Goal: Download file/media

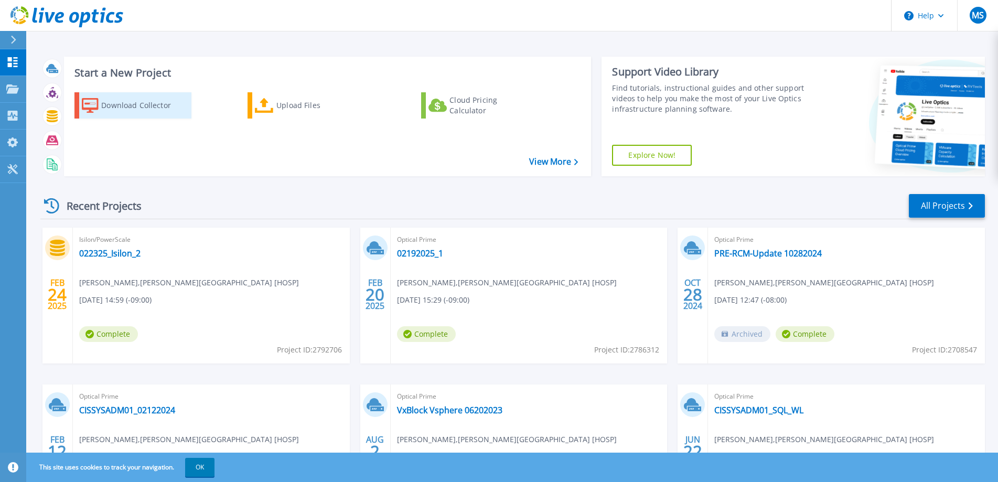
click at [131, 105] on div "Download Collector" at bounding box center [143, 105] width 84 height 21
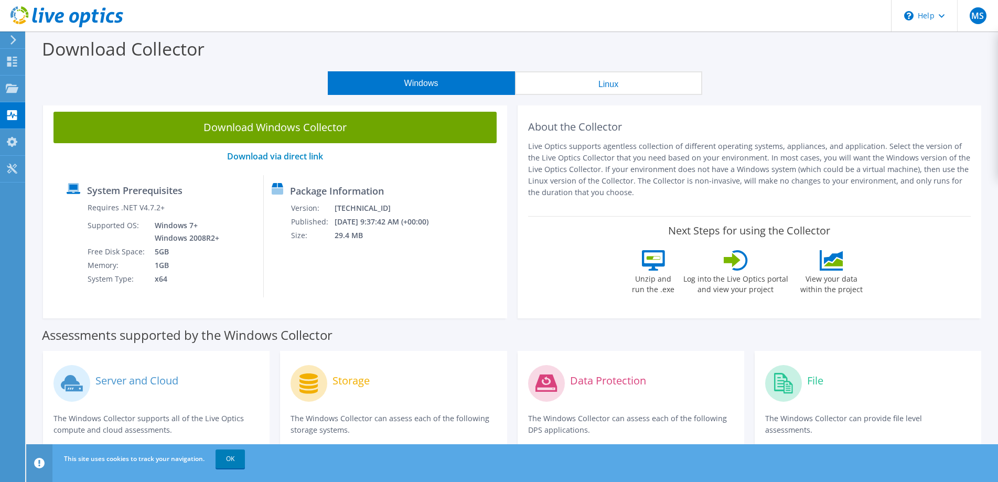
click at [426, 81] on button "Windows" at bounding box center [421, 83] width 187 height 24
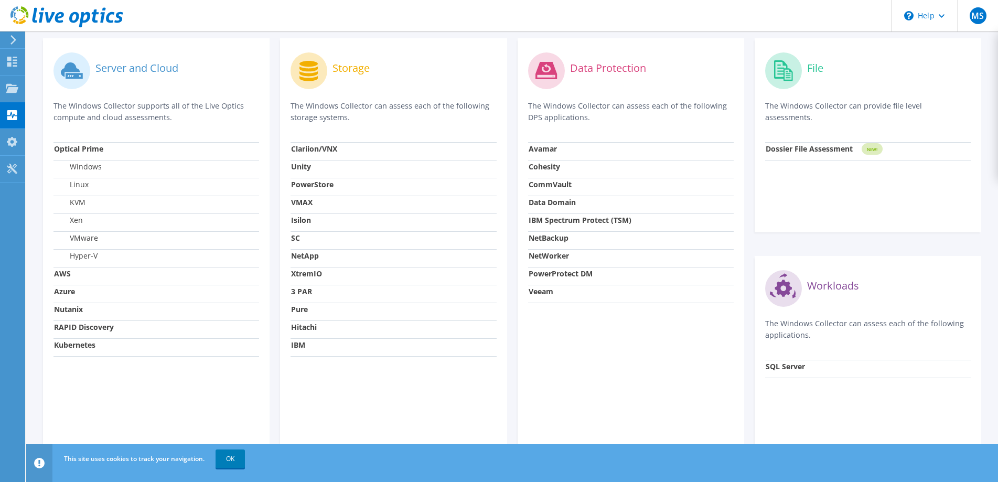
scroll to position [334, 0]
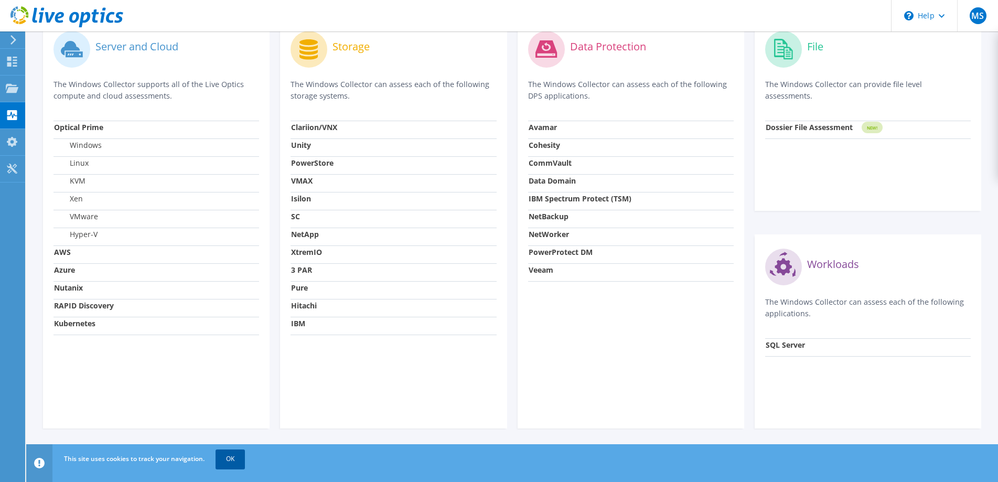
click at [231, 458] on link "OK" at bounding box center [229, 458] width 29 height 19
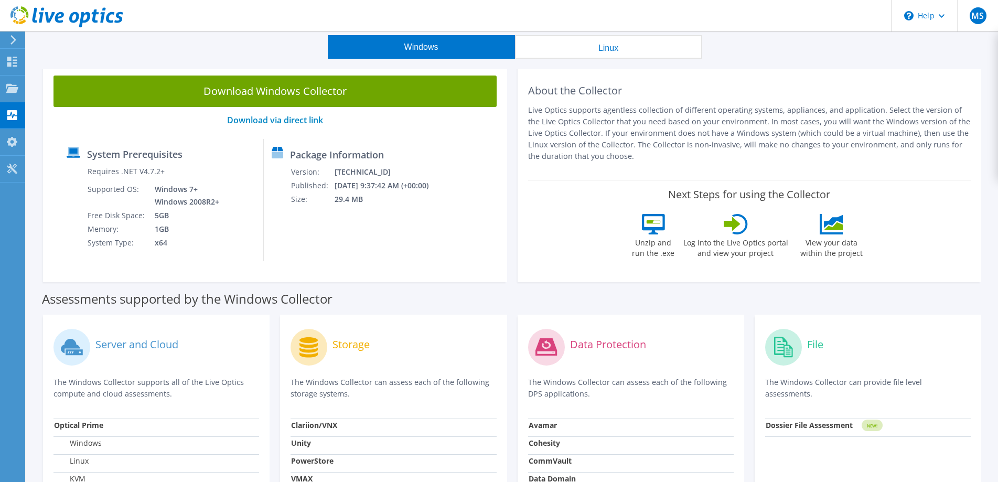
scroll to position [0, 0]
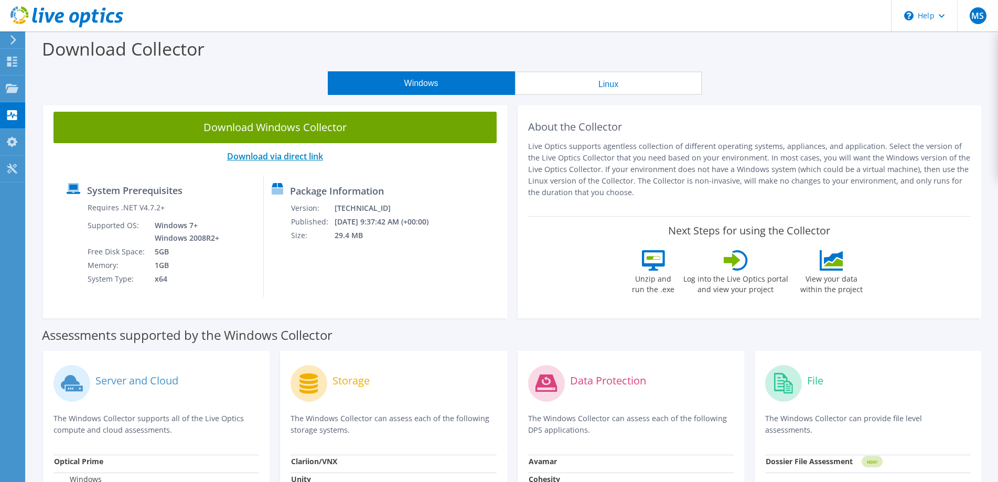
click at [284, 156] on link "Download via direct link" at bounding box center [275, 156] width 96 height 12
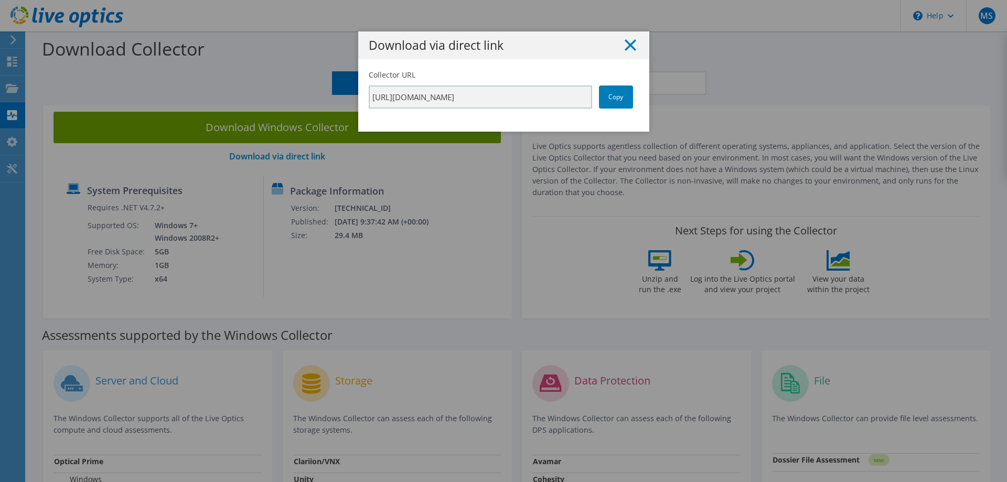
click at [625, 45] on line at bounding box center [630, 45] width 10 height 10
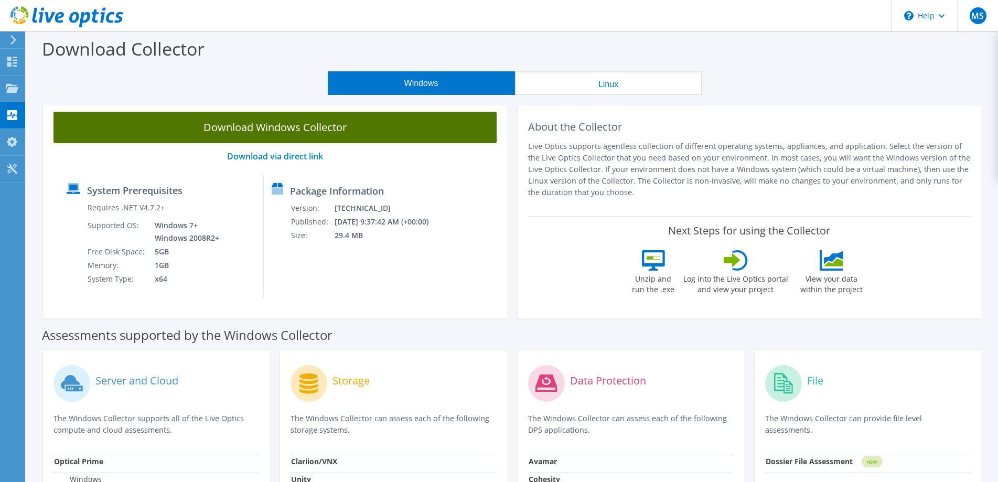
click at [294, 126] on link "Download Windows Collector" at bounding box center [274, 127] width 443 height 31
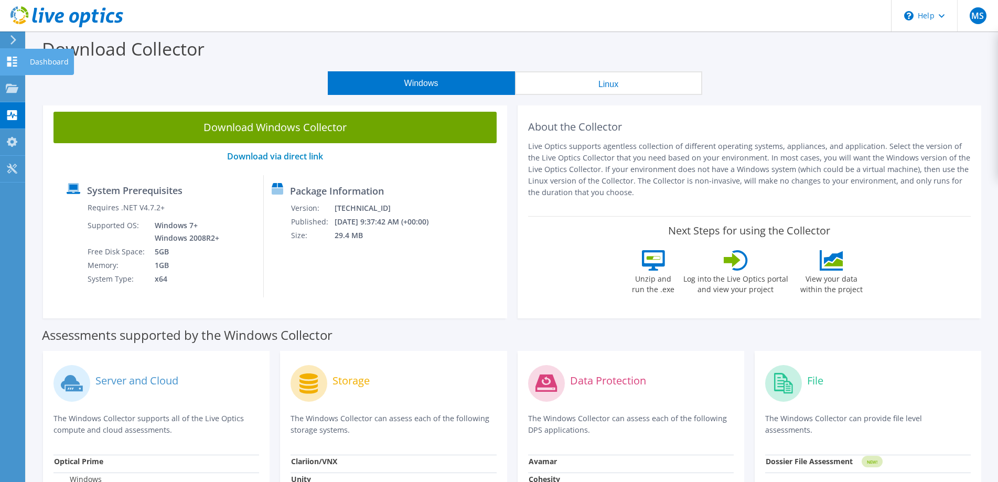
click at [10, 62] on use at bounding box center [12, 62] width 10 height 10
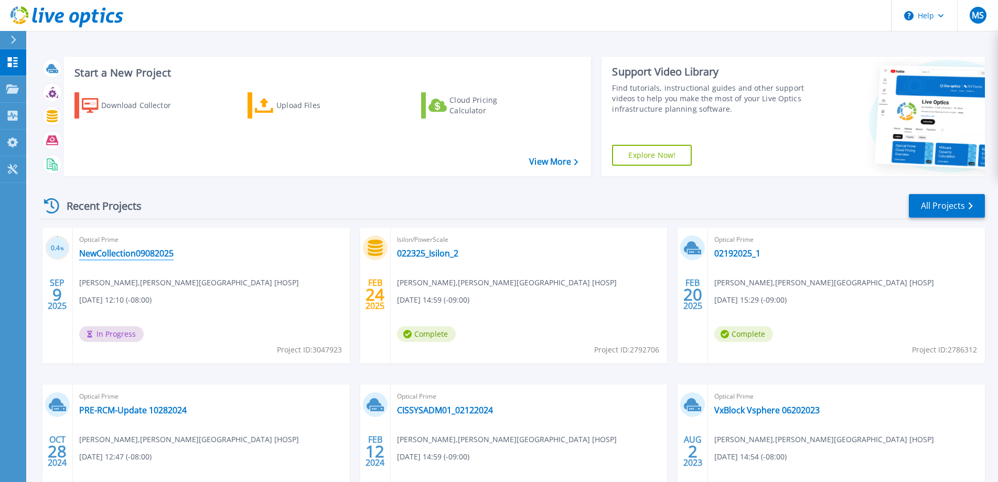
click at [125, 252] on link "NewCollection09082025" at bounding box center [126, 253] width 94 height 10
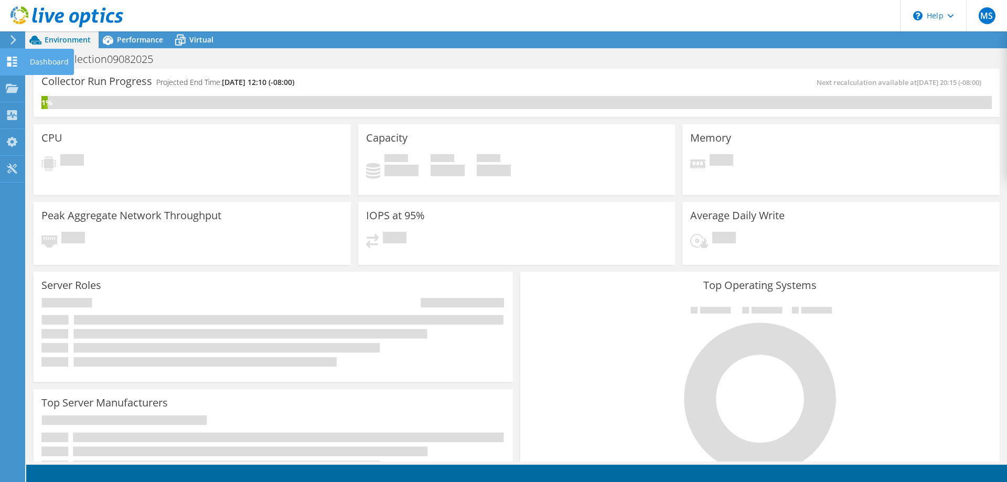
click at [9, 61] on icon at bounding box center [12, 62] width 13 height 10
